Goal: Task Accomplishment & Management: Complete application form

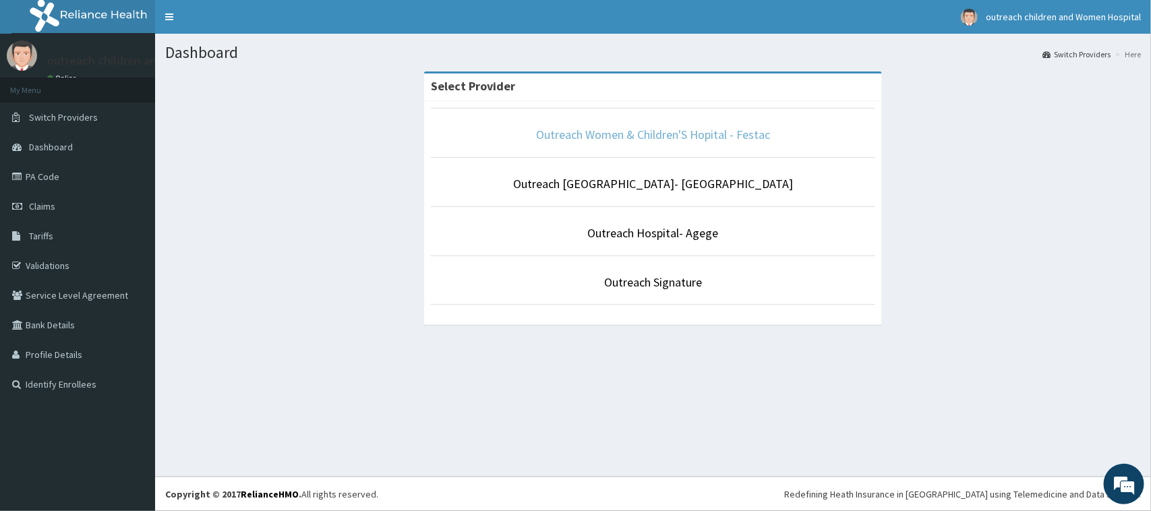
click at [636, 138] on link "Outreach Women & Children'S Hopital - Festac" at bounding box center [653, 135] width 234 height 16
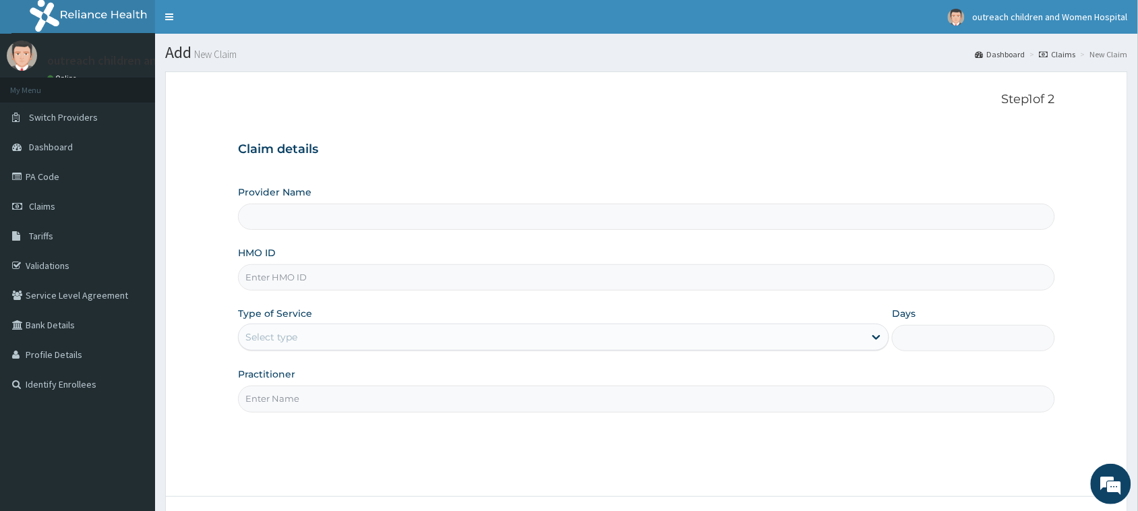
type input "Outreach Women & Children'S Hopital - Festac"
click at [406, 281] on input "HMO ID" at bounding box center [646, 277] width 817 height 26
type input "AVD/10001/B"
drag, startPoint x: 395, startPoint y: 332, endPoint x: 397, endPoint y: 339, distance: 6.9
click at [395, 334] on div "Select type" at bounding box center [552, 337] width 626 height 22
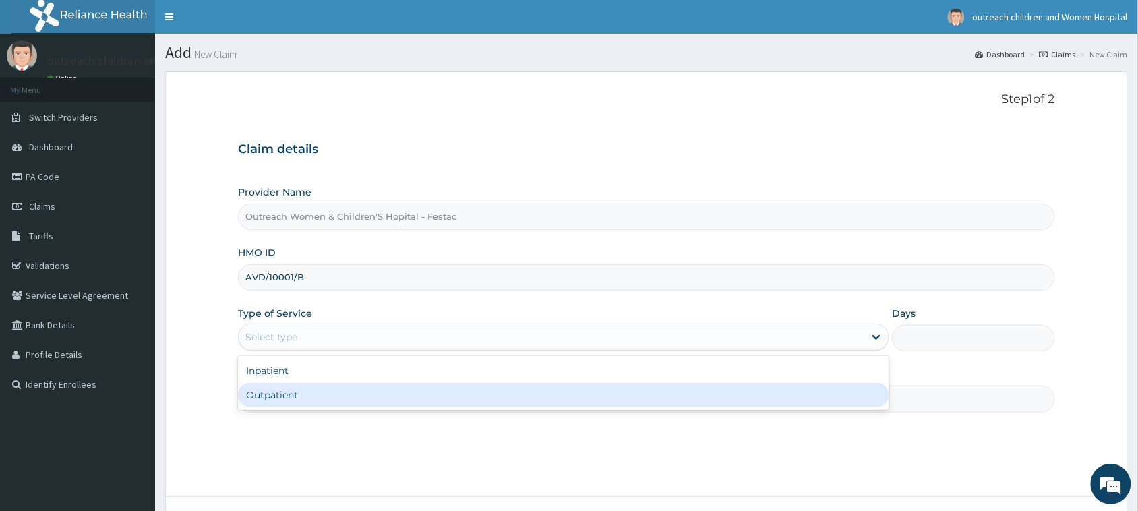
click at [361, 402] on div "Outpatient" at bounding box center [563, 395] width 651 height 24
type input "1"
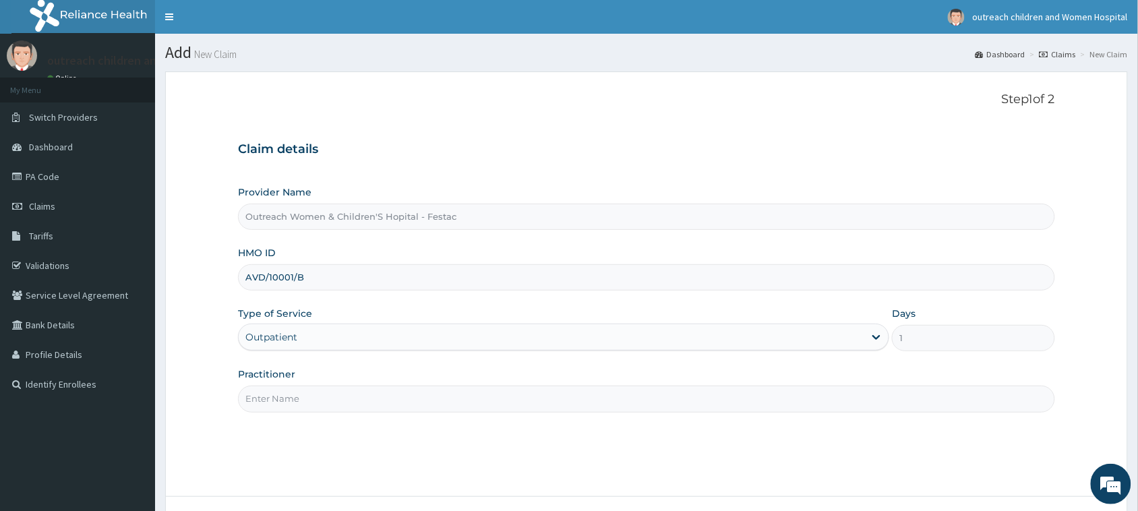
click at [361, 403] on input "Practitioner" at bounding box center [646, 399] width 817 height 26
type input "DR OLUSEUN"
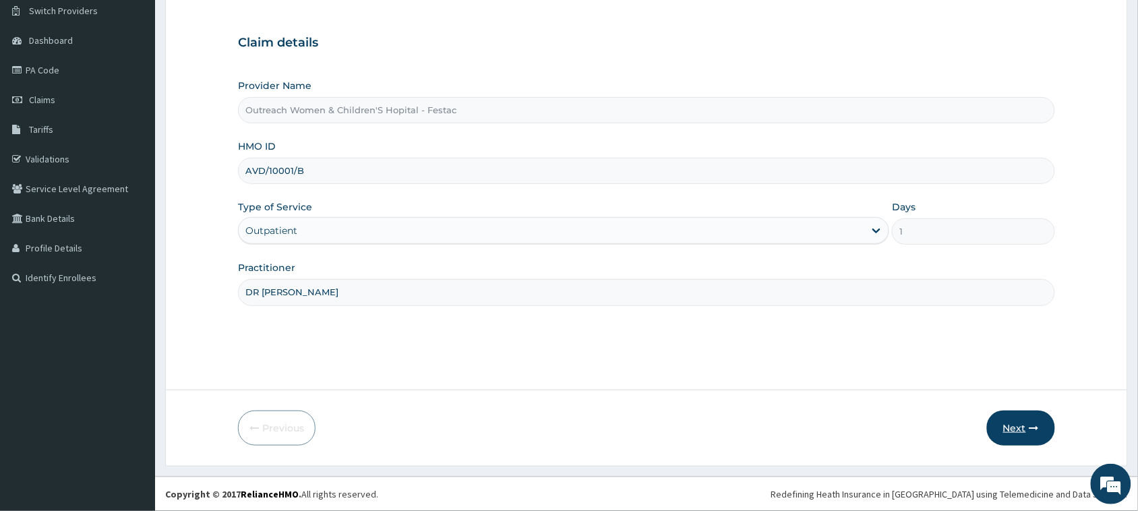
click at [1034, 420] on button "Next" at bounding box center [1021, 428] width 68 height 35
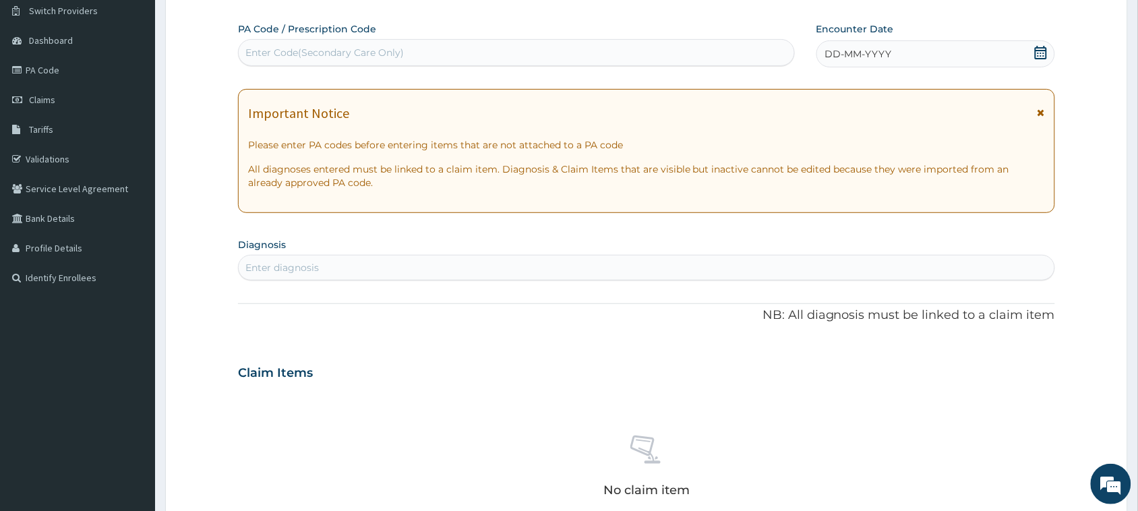
click at [370, 51] on div "Enter Code(Secondary Care Only)" at bounding box center [324, 52] width 158 height 13
drag, startPoint x: 370, startPoint y: 51, endPoint x: 268, endPoint y: 47, distance: 101.9
click at [268, 47] on div "Enter Code(Secondary Care Only)" at bounding box center [324, 52] width 158 height 13
drag, startPoint x: 268, startPoint y: 47, endPoint x: 258, endPoint y: 54, distance: 11.6
click at [258, 54] on div "Enter Code(Secondary Care Only)" at bounding box center [324, 52] width 158 height 13
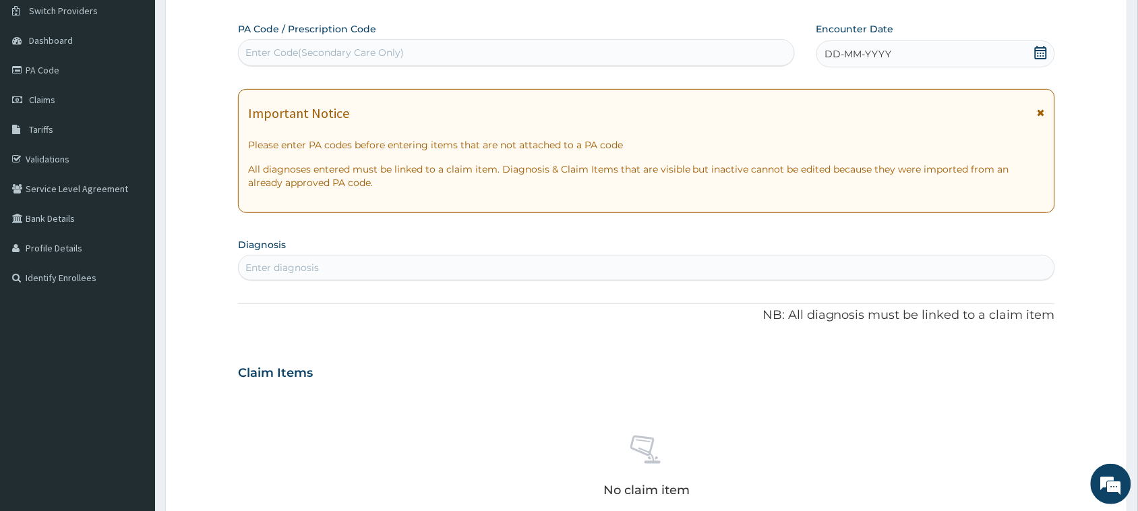
paste input "PA/AAC059"
type input "PA/AAC059"
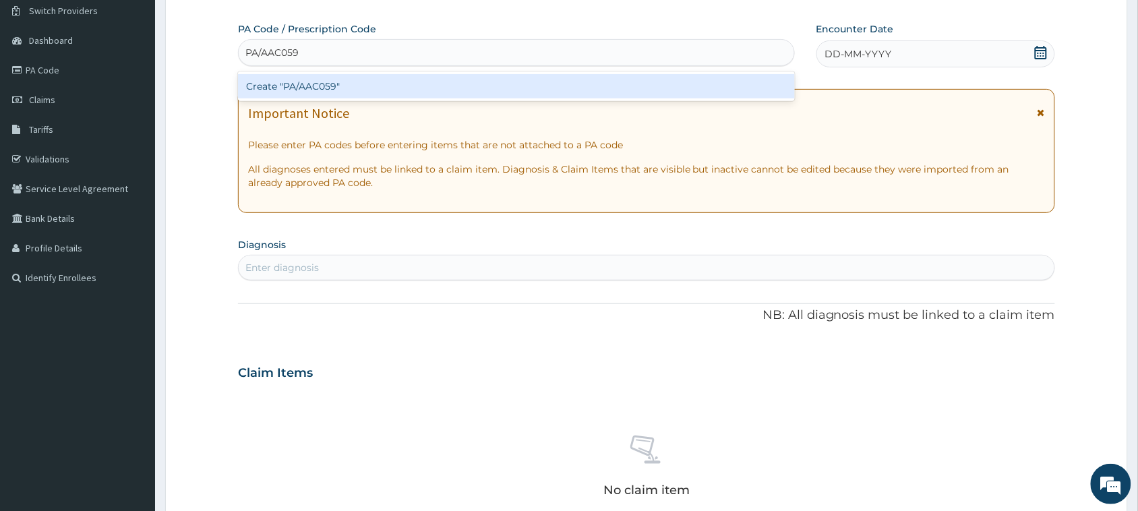
click at [338, 90] on div "Create "PA/AAC059"" at bounding box center [516, 86] width 557 height 24
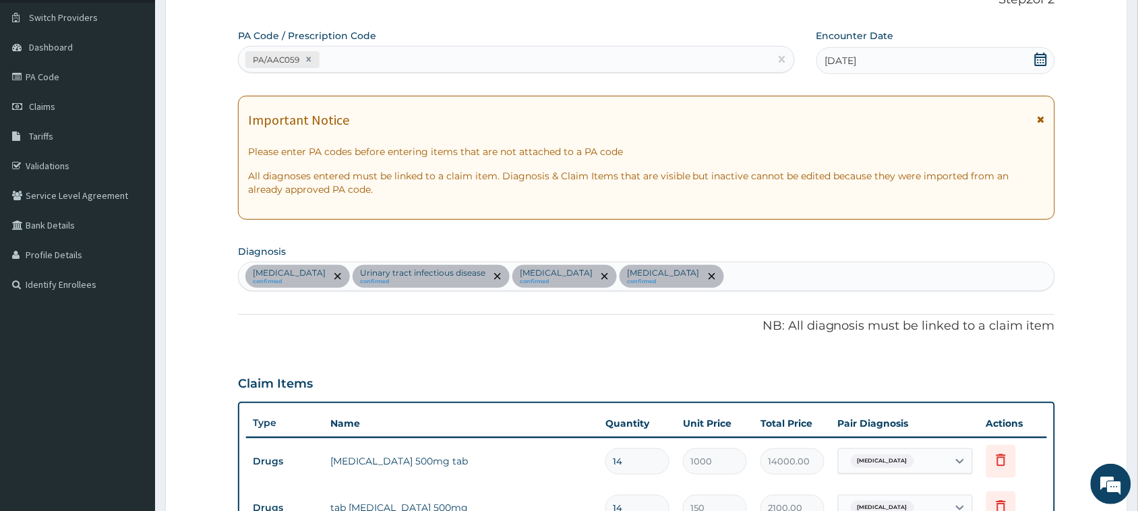
scroll to position [65, 0]
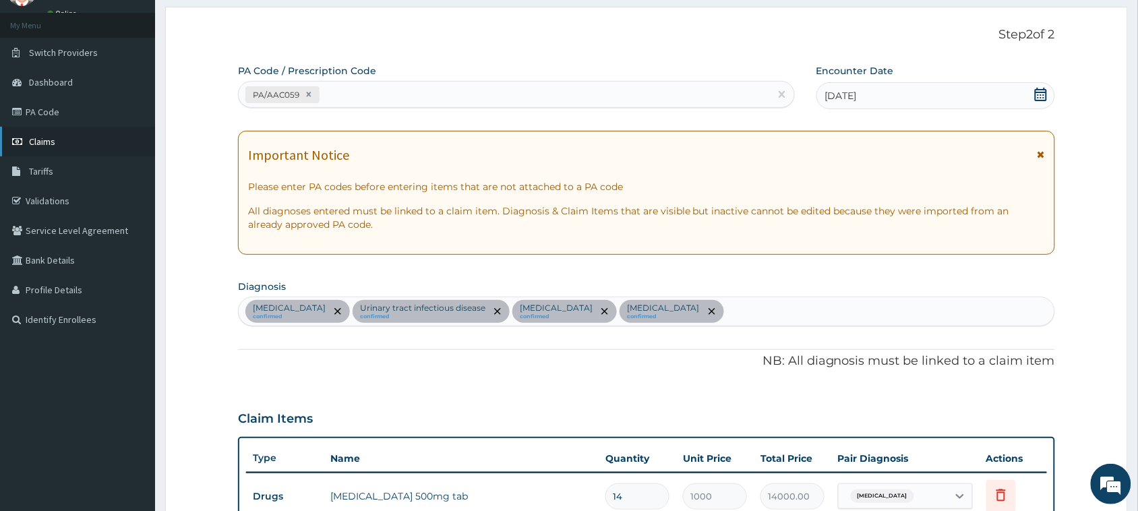
click at [38, 127] on link "Claims" at bounding box center [77, 142] width 155 height 30
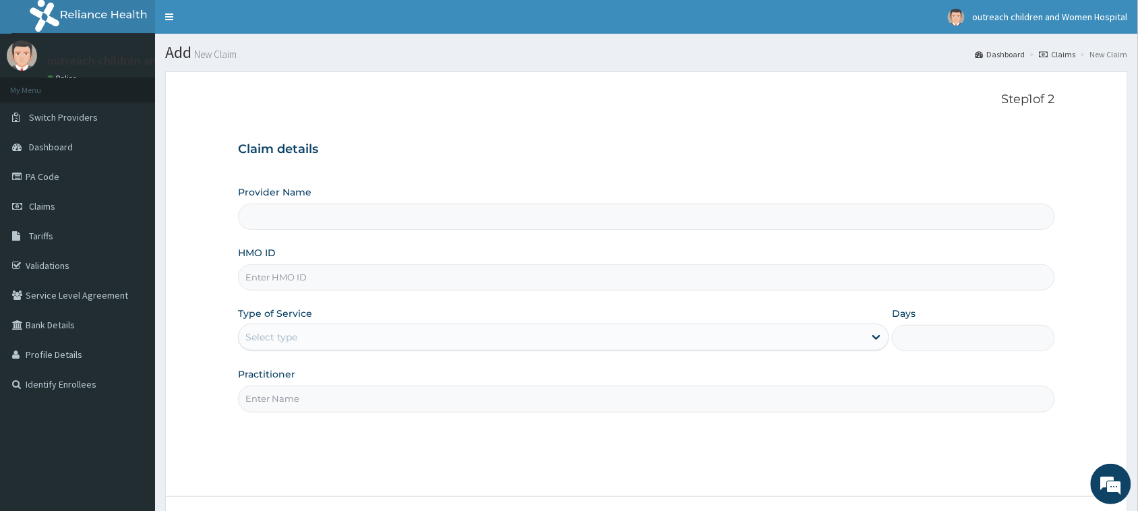
click at [45, 236] on span "Tariffs" at bounding box center [41, 236] width 24 height 12
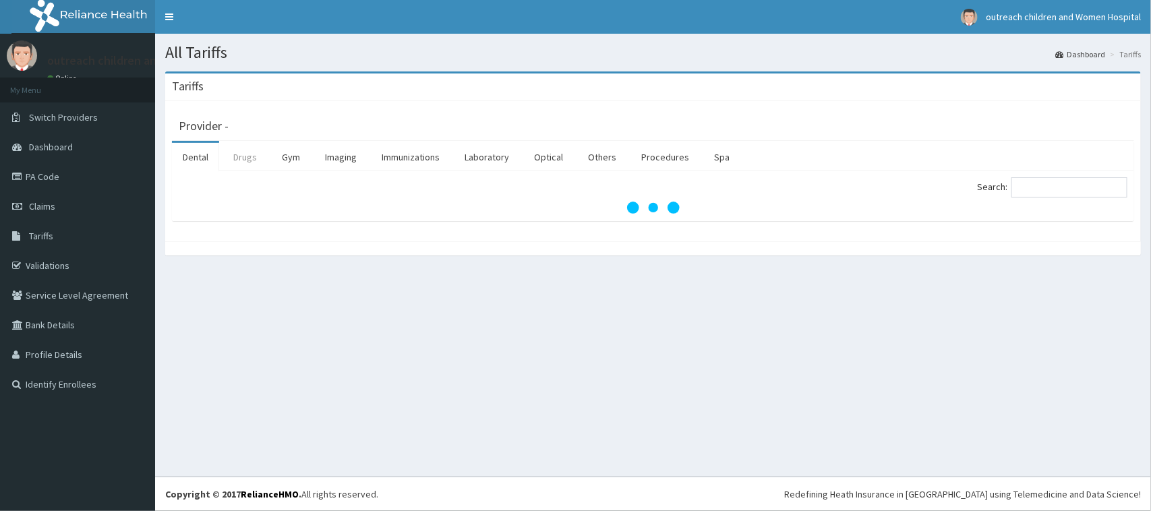
click at [254, 155] on link "Drugs" at bounding box center [245, 157] width 45 height 28
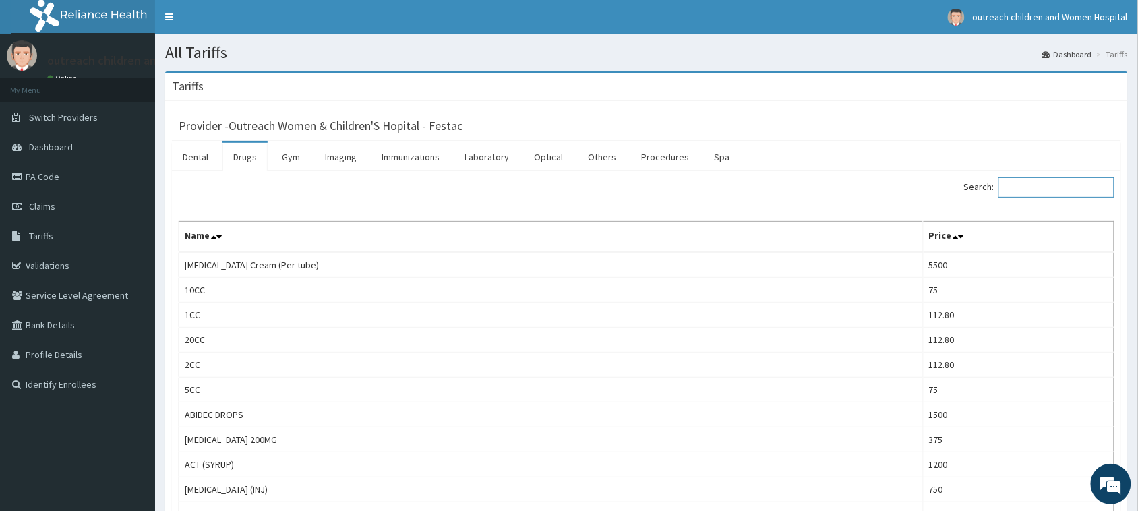
click at [1059, 180] on input "Search:" at bounding box center [1057, 187] width 116 height 20
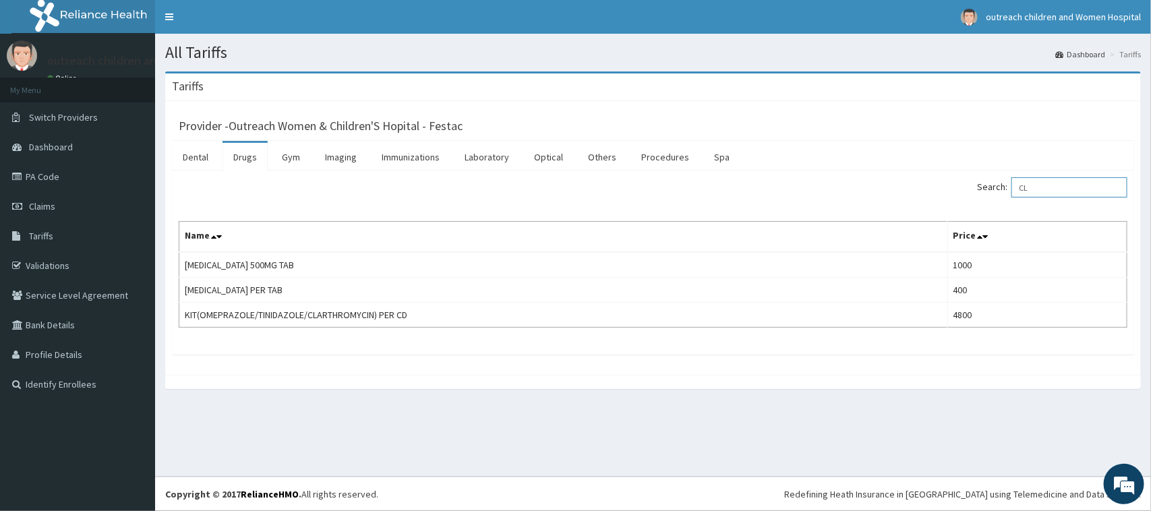
type input "C"
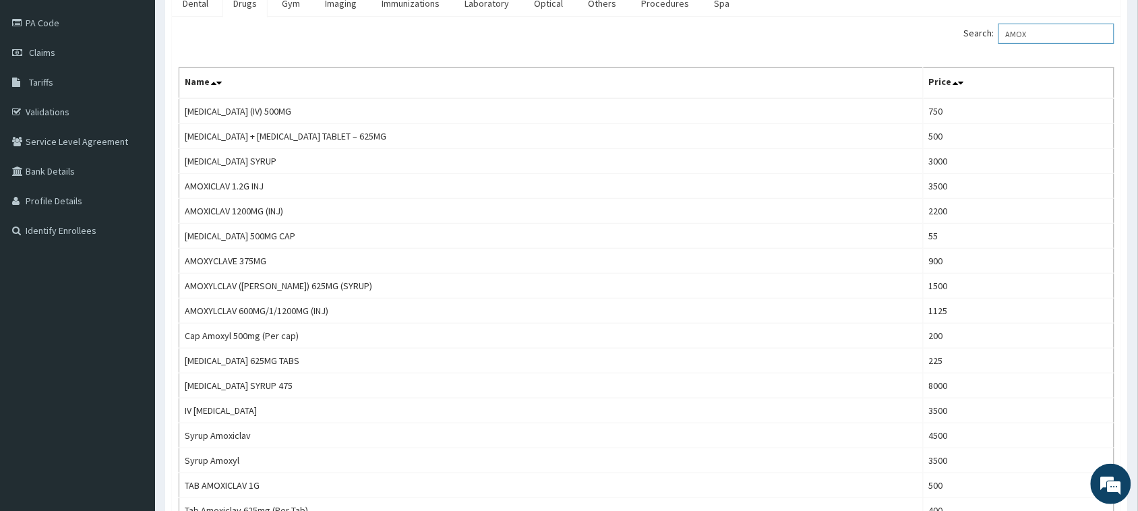
scroll to position [152, 0]
type input "A"
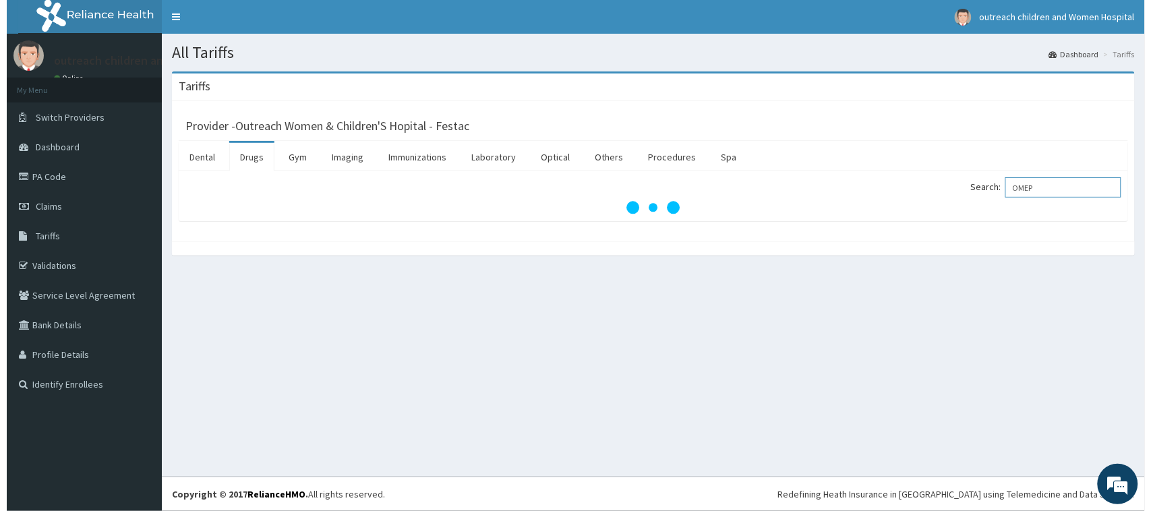
scroll to position [0, 0]
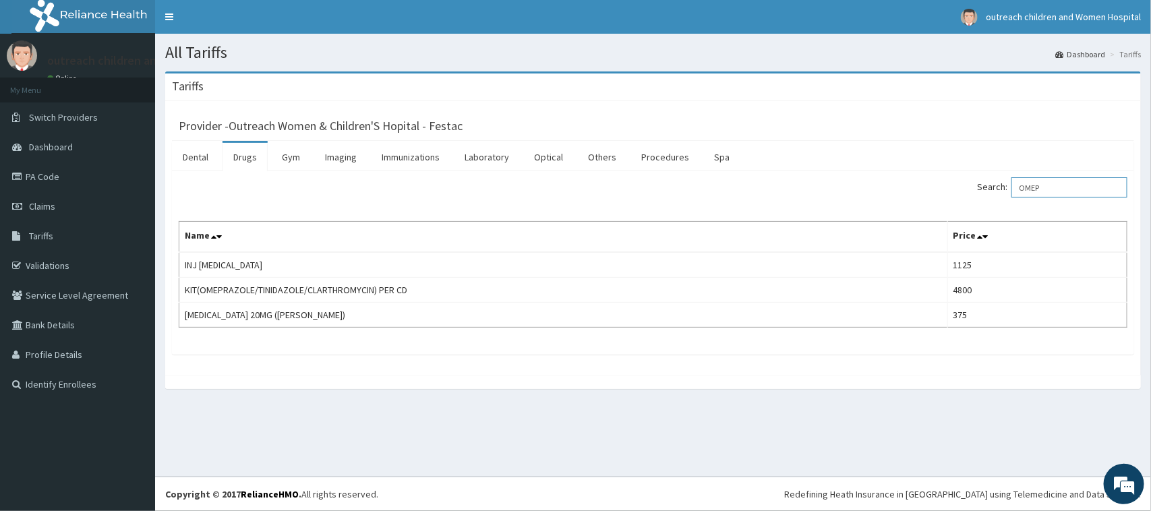
type input "OMEP"
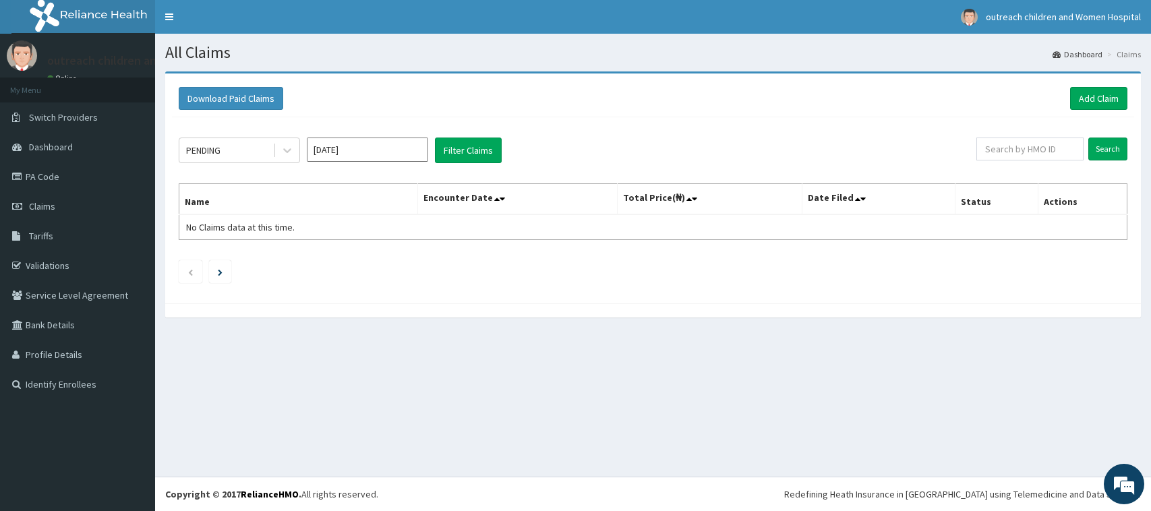
click at [38, 171] on link "PA Code" at bounding box center [77, 177] width 155 height 30
